Goal: Task Accomplishment & Management: Complete application form

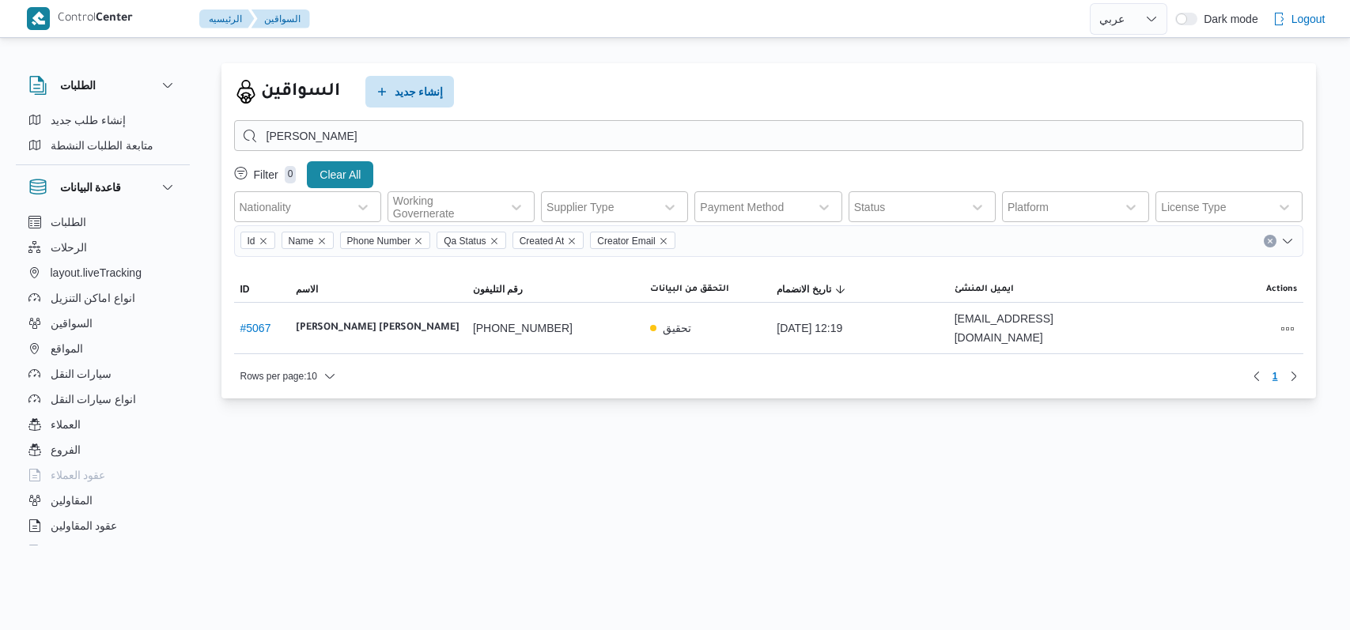
select select "ar"
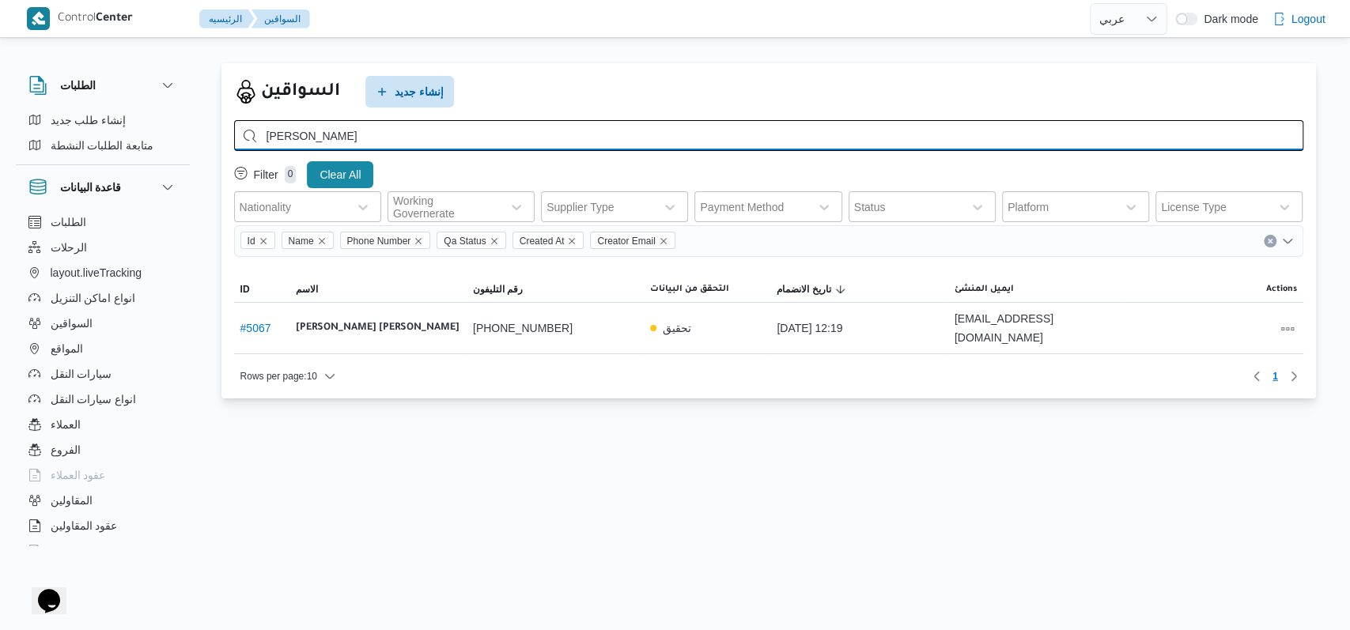
click at [430, 130] on input "[PERSON_NAME]" at bounding box center [768, 135] width 1069 height 31
type input ";"
type input "l"
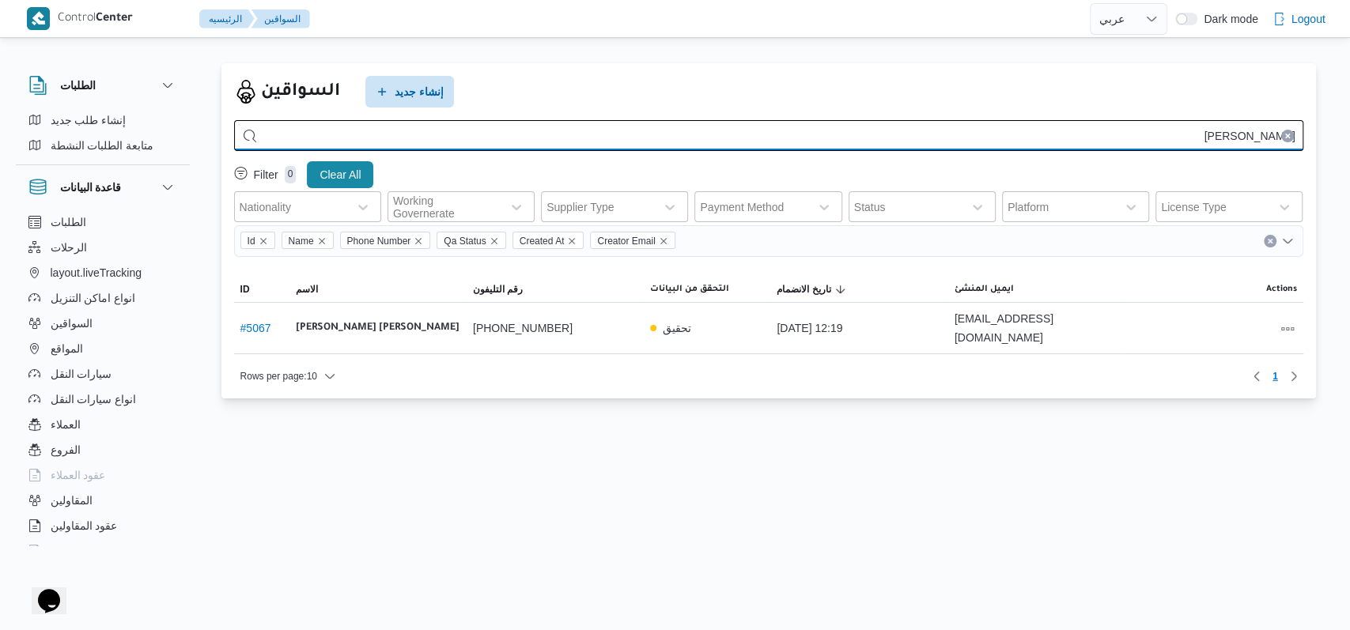
type input "[PERSON_NAME]"
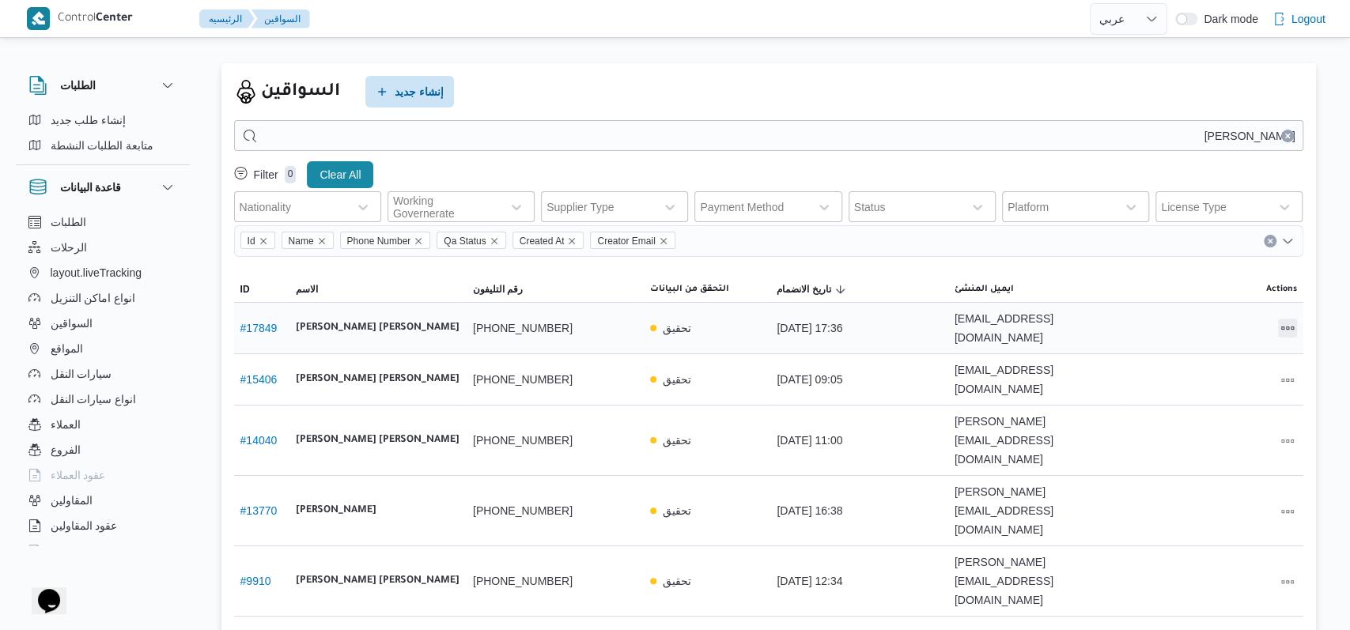
click at [1283, 323] on button "All actions" at bounding box center [1287, 328] width 19 height 19
click at [1215, 323] on span "Edit" at bounding box center [1236, 319] width 51 height 13
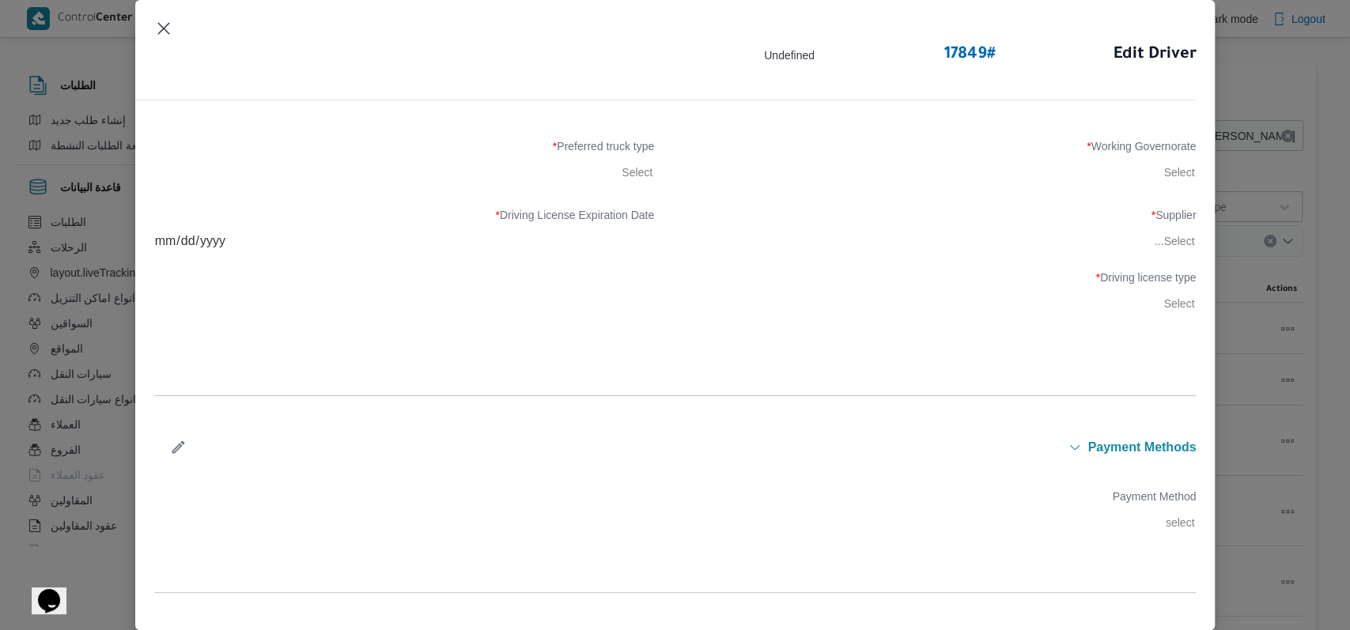
scroll to position [633, 0]
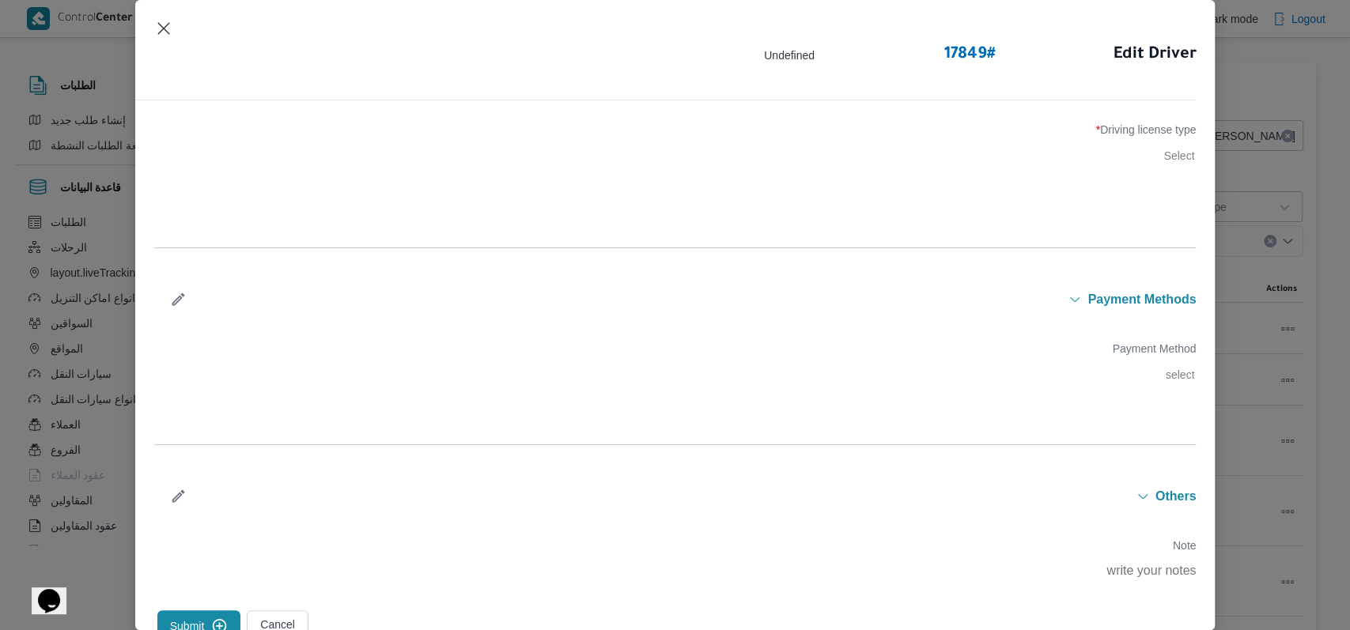
type input "[PERSON_NAME] [PERSON_NAME]"
type input "01009176987"
type input "[DATE]"
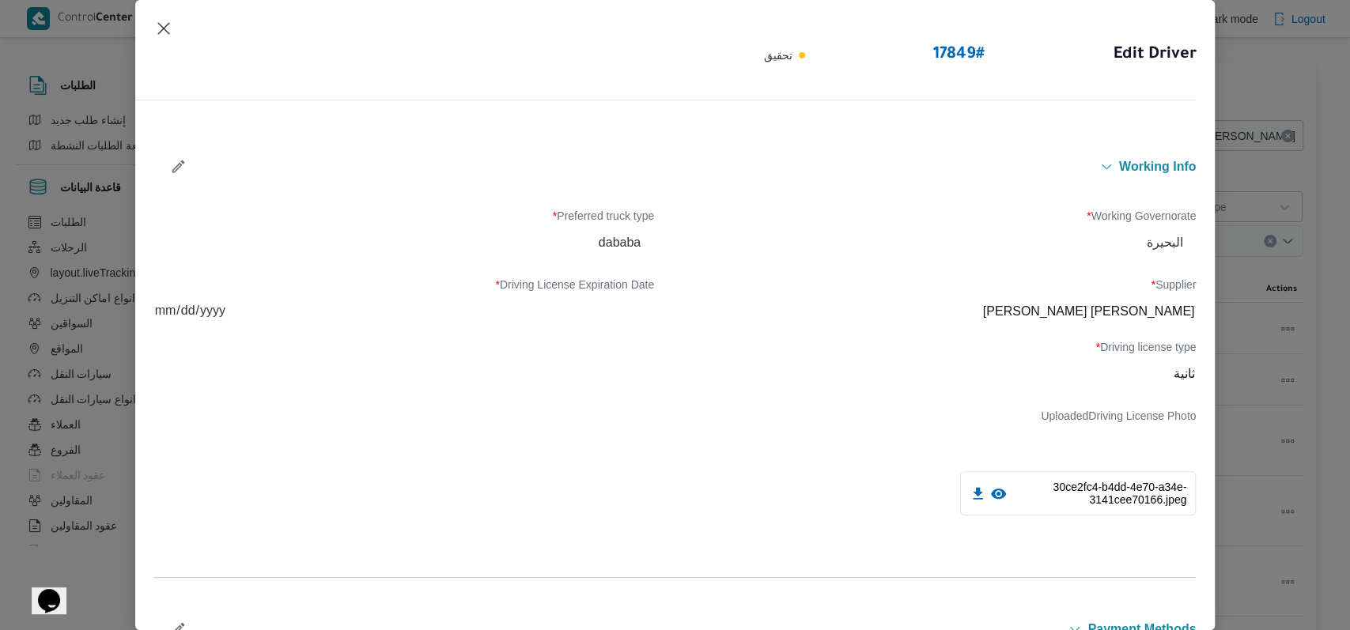
scroll to position [527, 0]
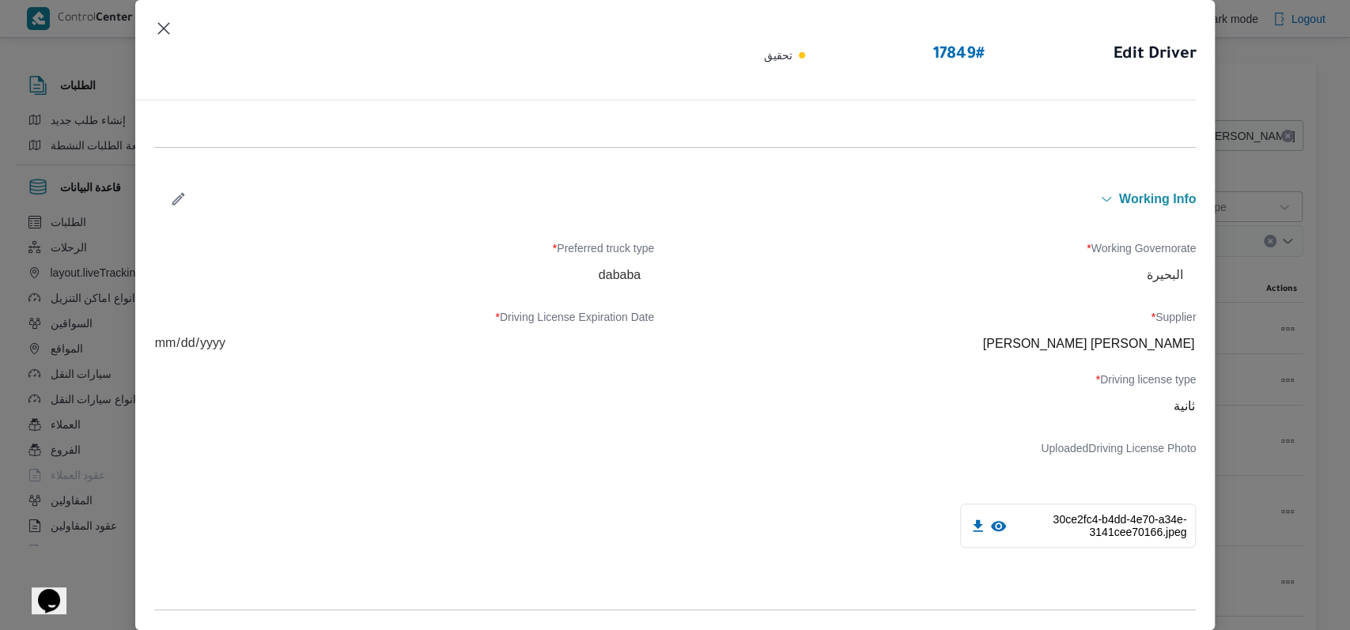
click at [166, 191] on button "button" at bounding box center [178, 198] width 42 height 31
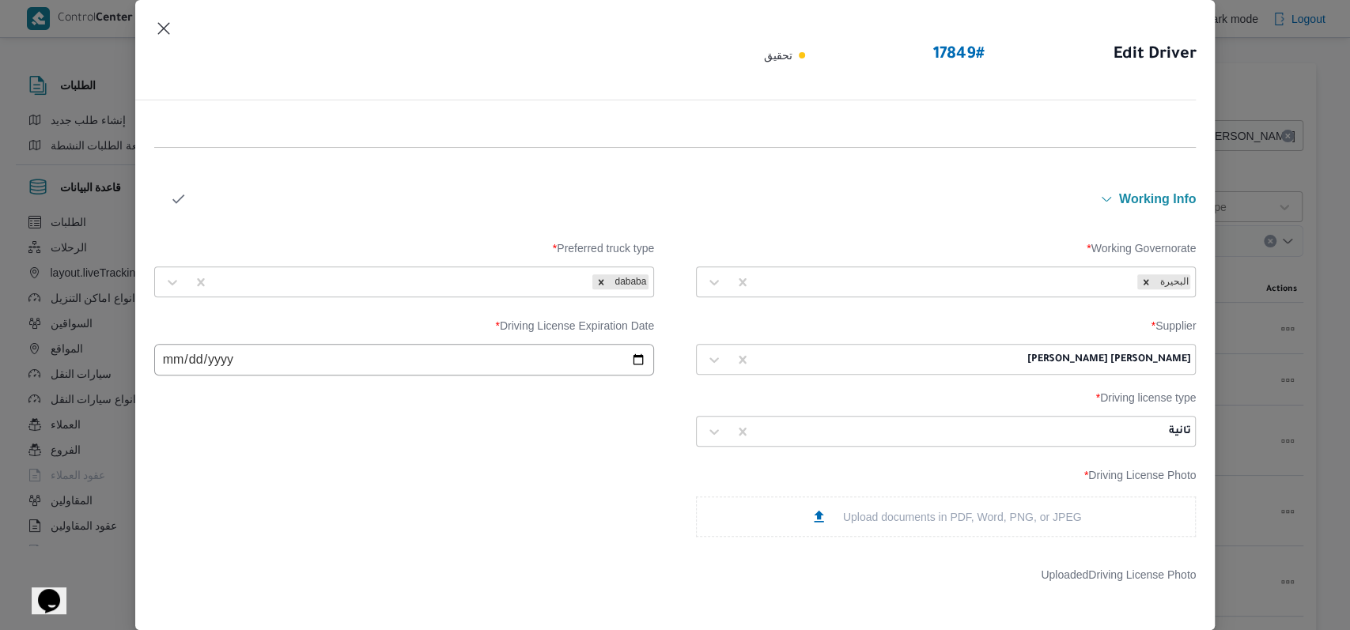
click at [918, 352] on div at bounding box center [890, 360] width 265 height 16
type input "[PERSON_NAME]"
click at [799, 395] on div "[PERSON_NAME]" at bounding box center [946, 401] width 498 height 28
click at [176, 195] on icon "button" at bounding box center [178, 199] width 17 height 17
click at [183, 198] on icon "button" at bounding box center [178, 199] width 17 height 17
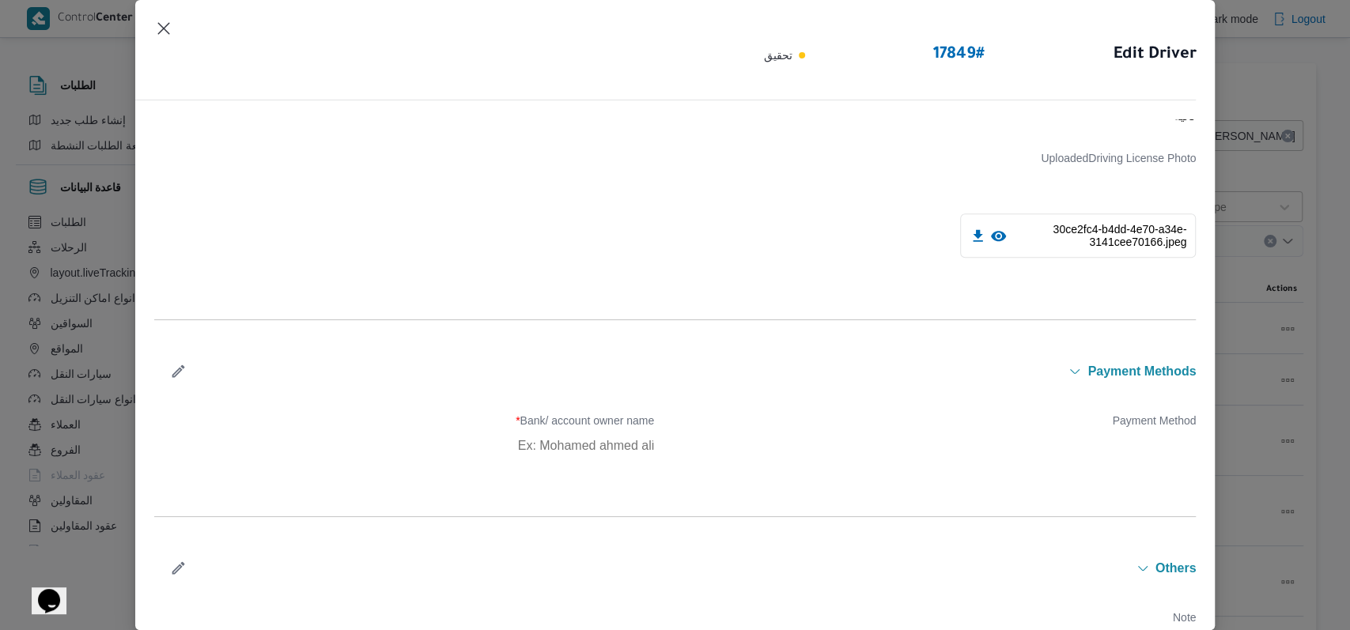
scroll to position [902, 0]
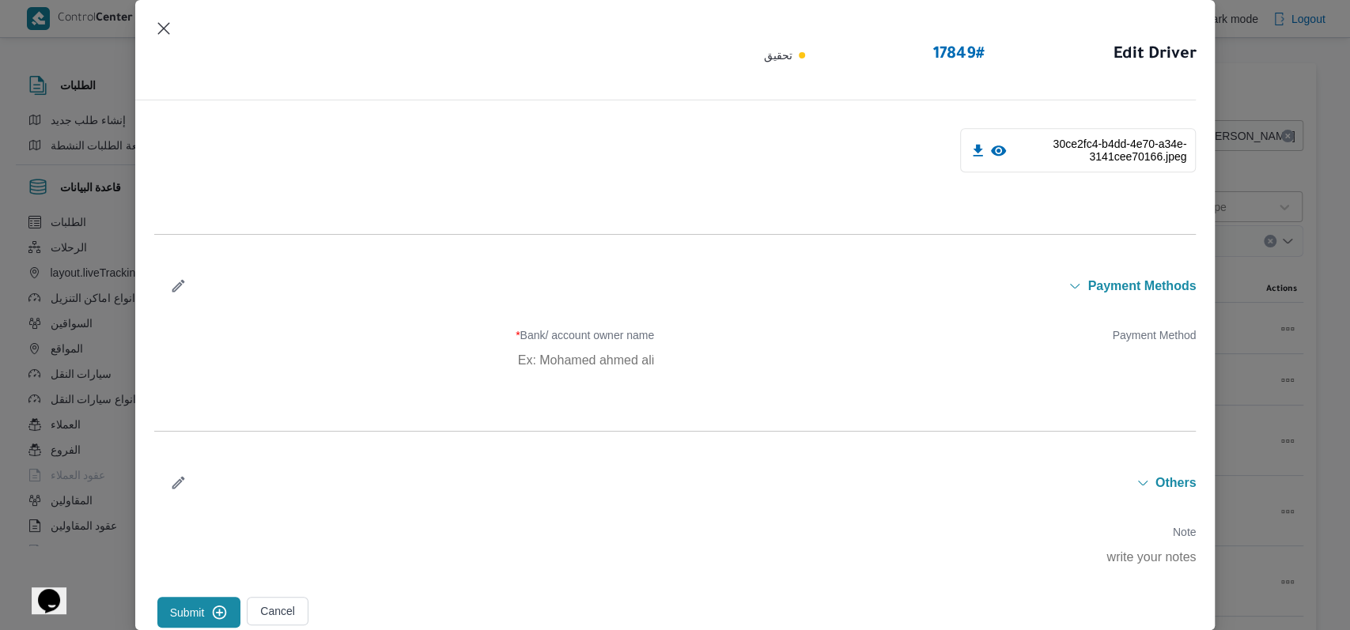
click at [225, 604] on icon "submit" at bounding box center [219, 612] width 17 height 17
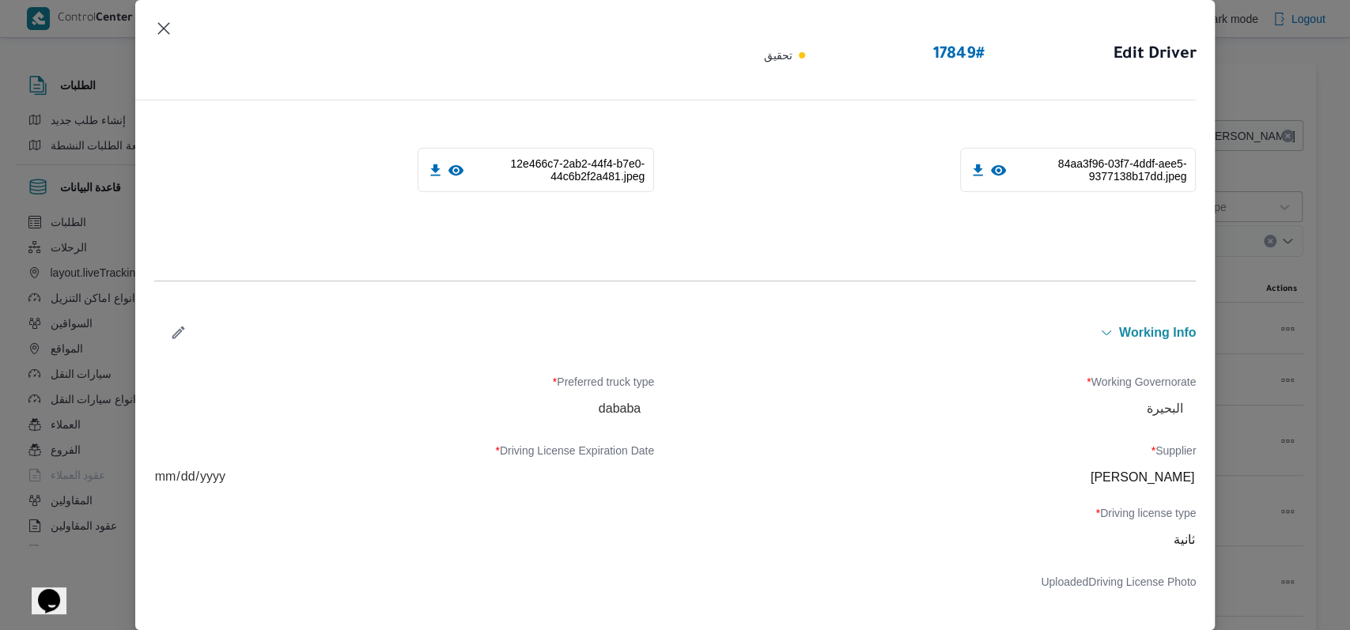
scroll to position [164, 0]
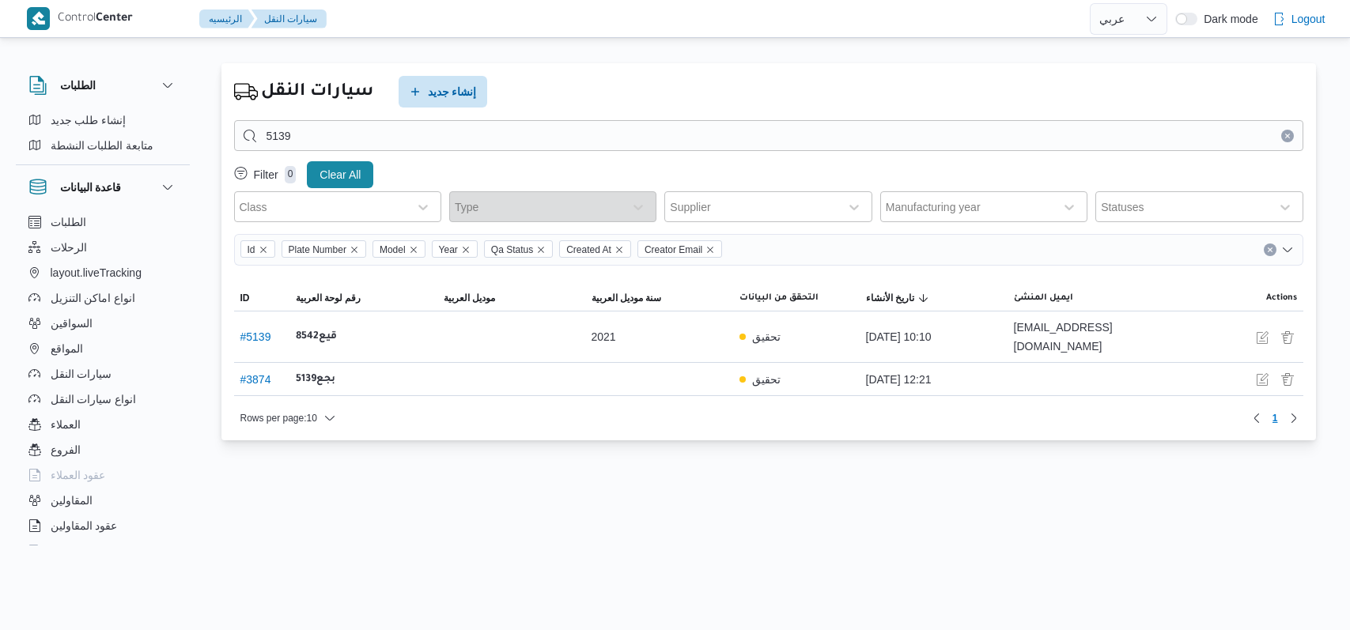
select select "ar"
type input "8597"
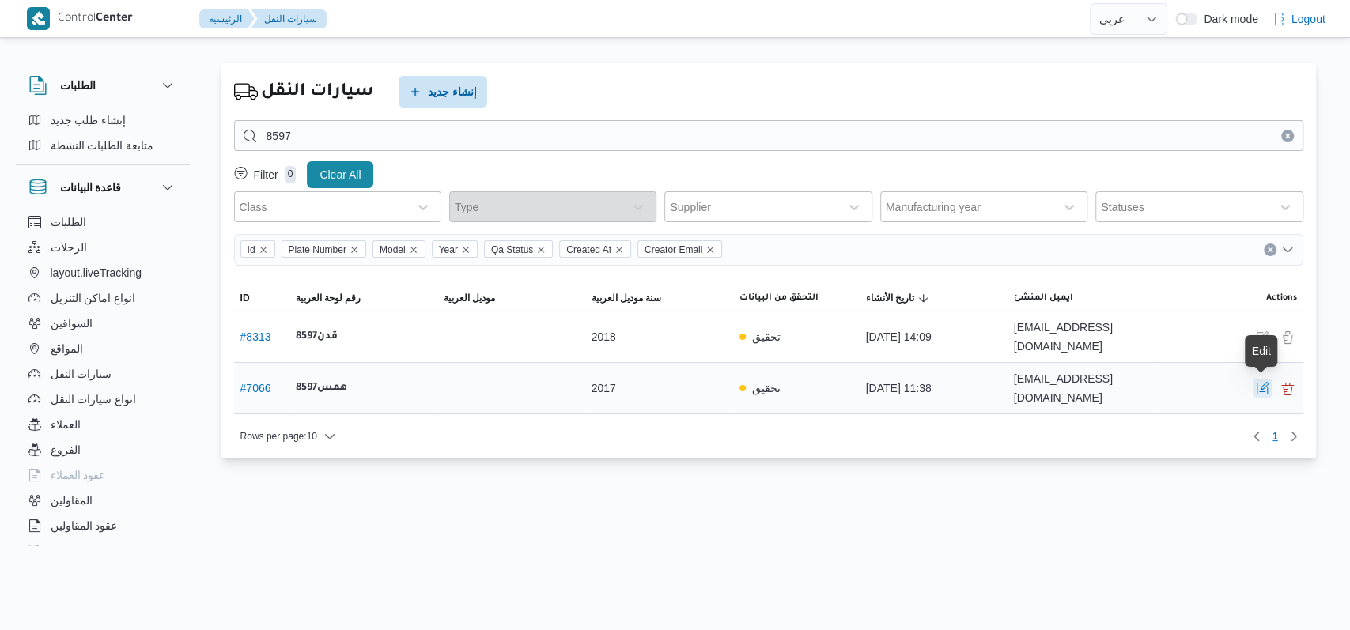
click at [1254, 395] on button "button" at bounding box center [1261, 388] width 19 height 19
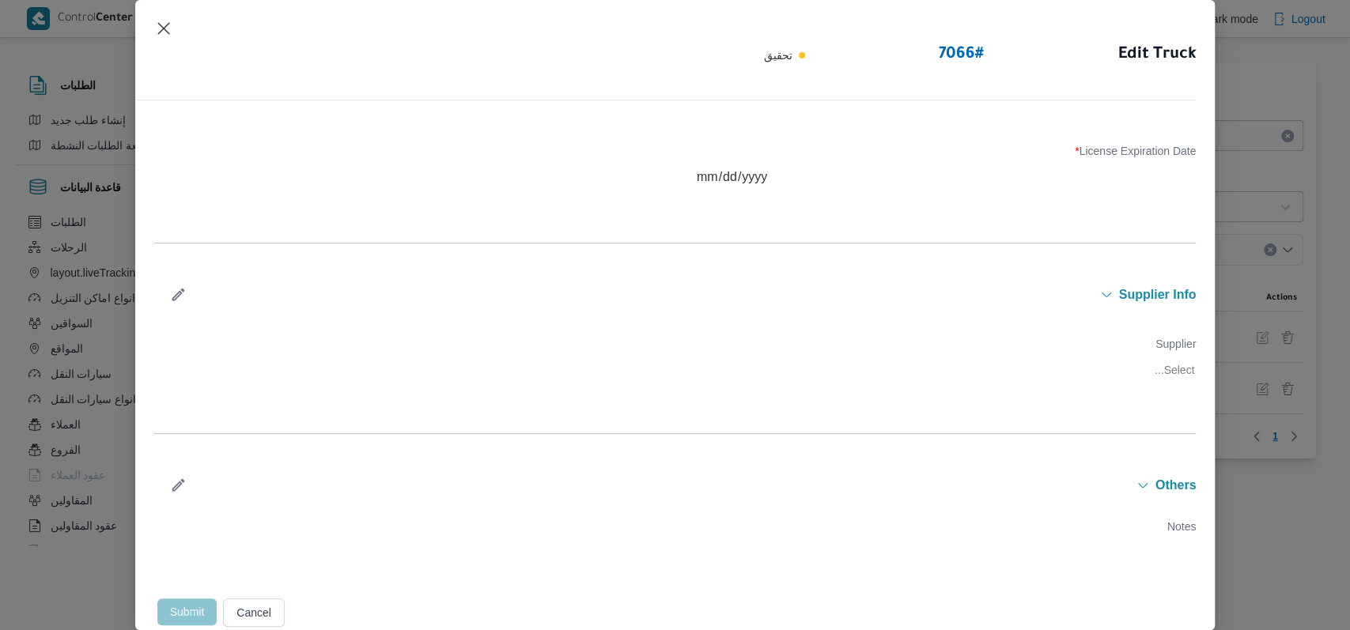
type input "2017"
type input "2026-07-04"
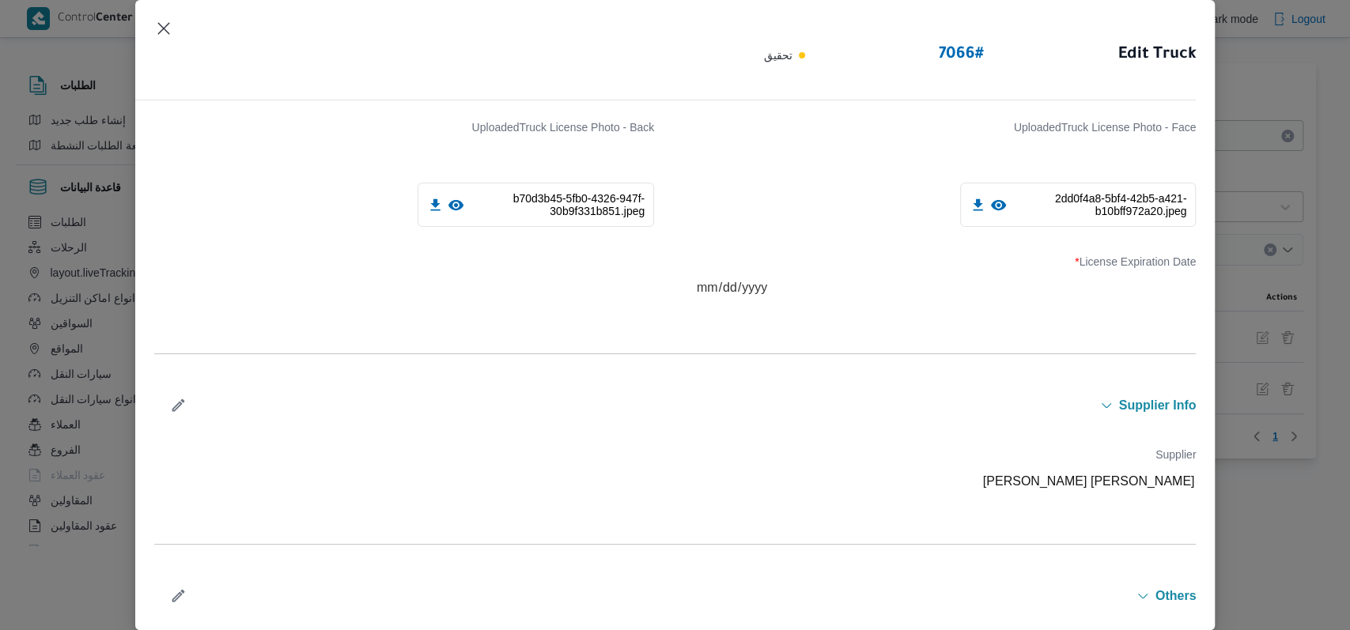
scroll to position [488, 0]
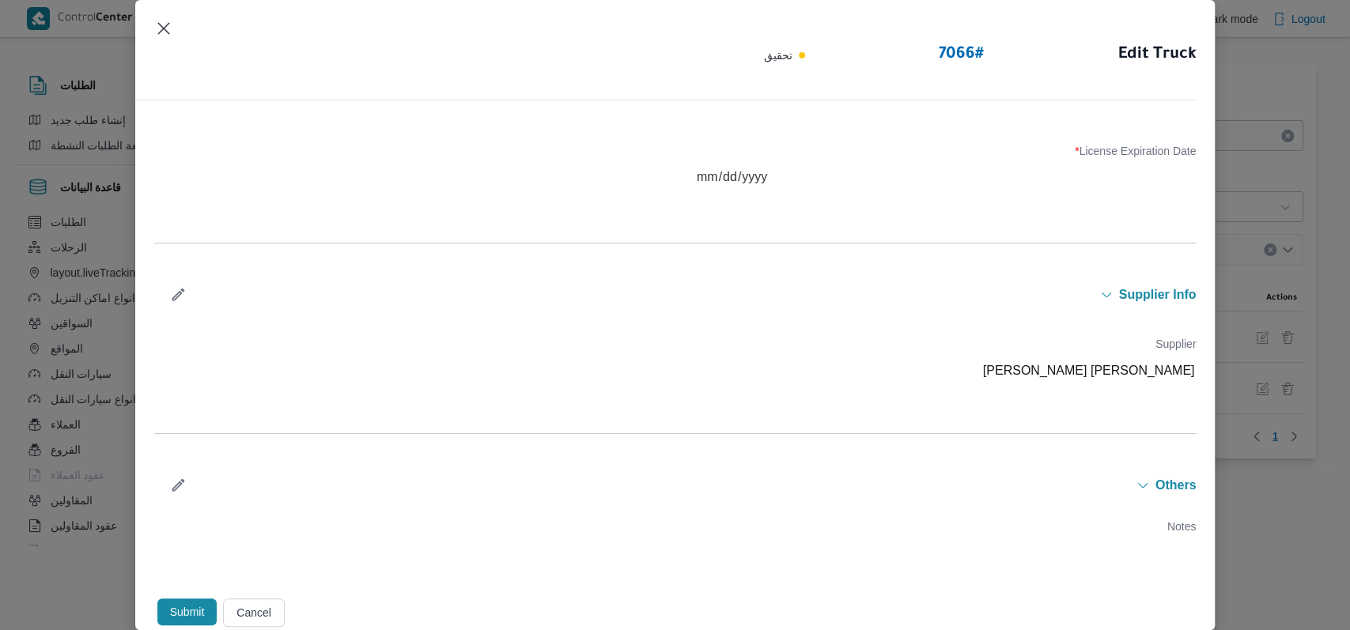
click at [187, 288] on button "button" at bounding box center [178, 294] width 42 height 31
click at [822, 376] on div at bounding box center [890, 377] width 265 height 16
type input "علي عبدالناص"
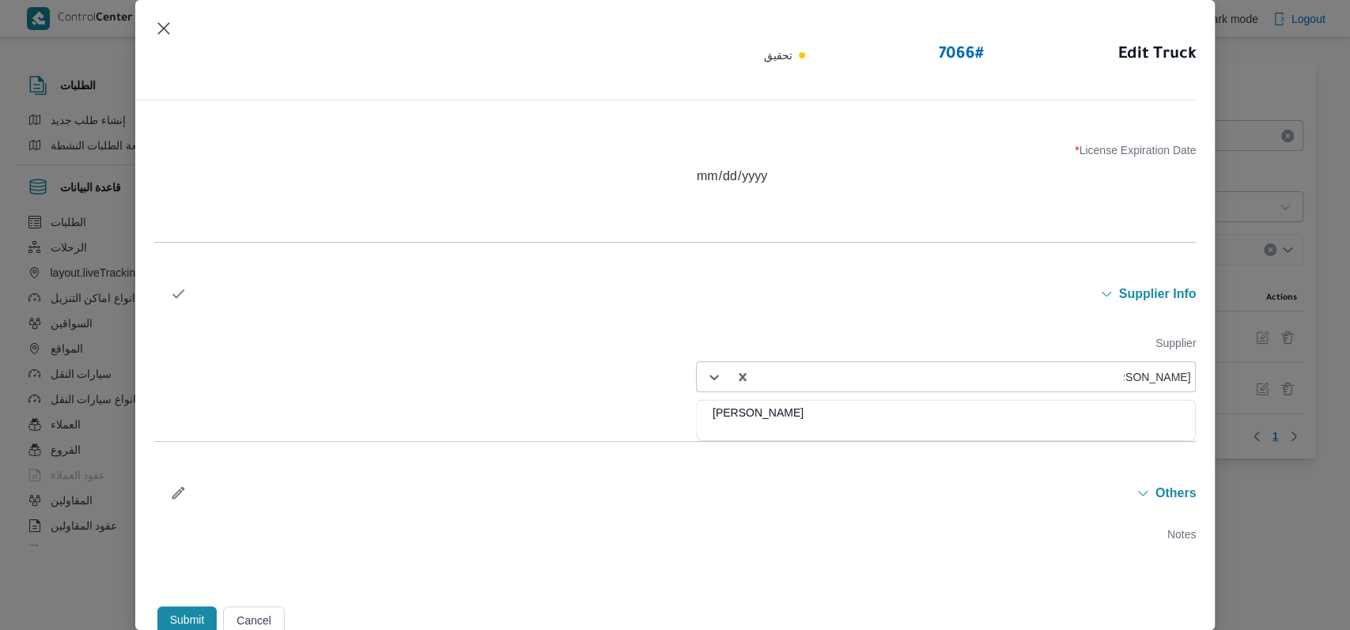
click at [802, 408] on div "[PERSON_NAME]" at bounding box center [946, 419] width 498 height 28
click at [180, 288] on icon "button" at bounding box center [178, 293] width 17 height 17
click at [190, 614] on button "Submit" at bounding box center [187, 612] width 60 height 27
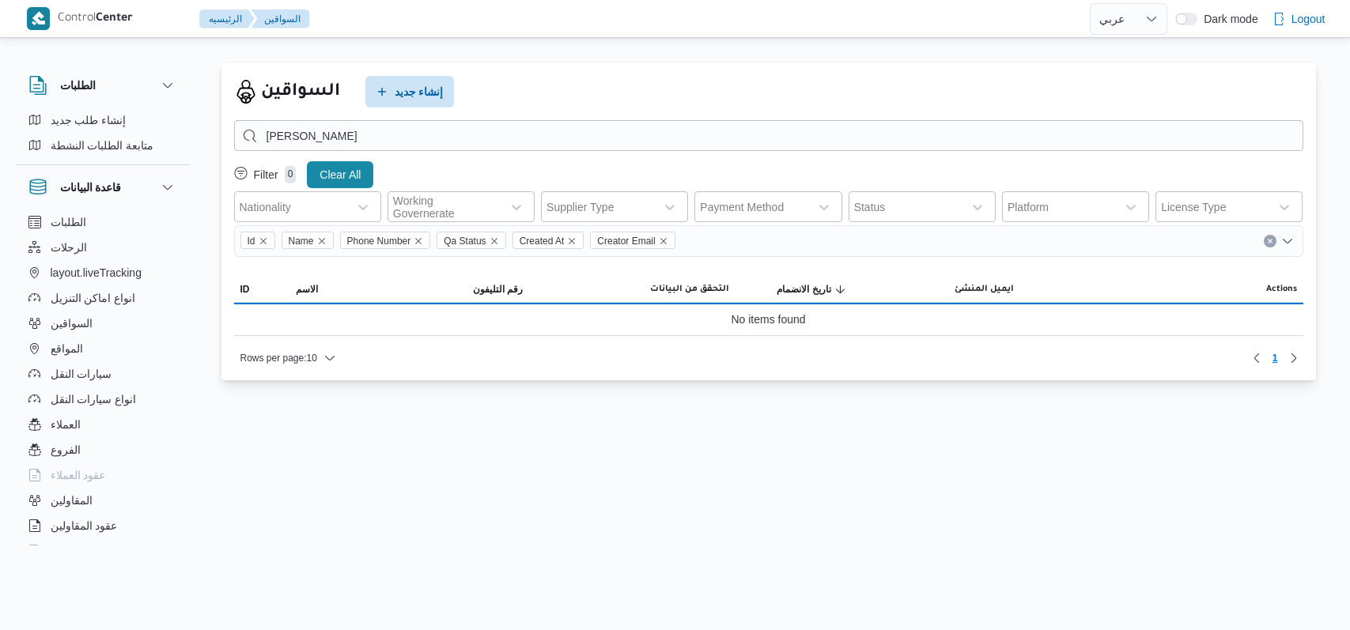
select select "ar"
